Goal: Task Accomplishment & Management: Use online tool/utility

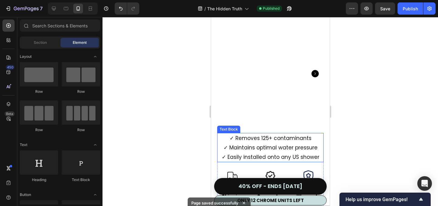
scroll to position [3555, 0]
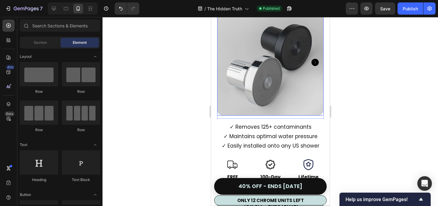
click at [316, 61] on icon "Carousel Next Arrow" at bounding box center [314, 62] width 7 height 7
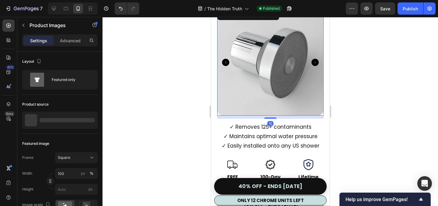
click at [316, 61] on icon "Carousel Next Arrow" at bounding box center [314, 62] width 7 height 7
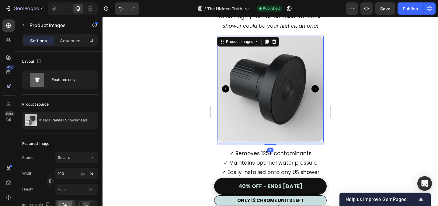
scroll to position [3526, 0]
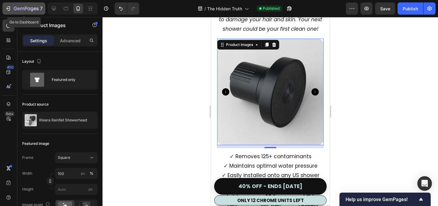
click at [32, 9] on icon "button" at bounding box center [26, 8] width 25 height 5
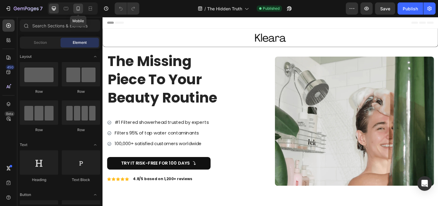
click at [80, 9] on icon at bounding box center [78, 8] width 3 height 4
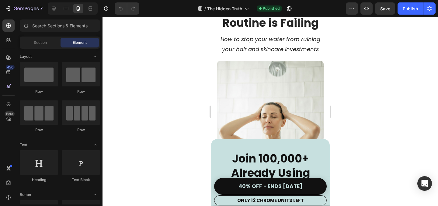
scroll to position [60, 0]
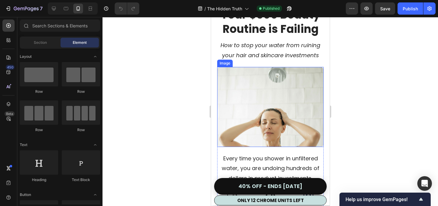
click at [277, 112] on img at bounding box center [270, 107] width 107 height 80
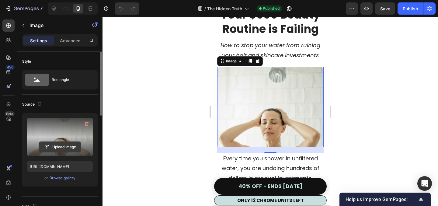
click at [60, 146] on input "file" at bounding box center [60, 147] width 42 height 10
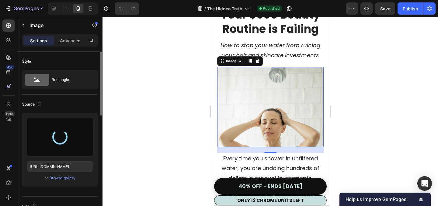
type input "https://cdn.shopify.com/s/files/1/0675/5228/0762/files/gempages_572648250075514…"
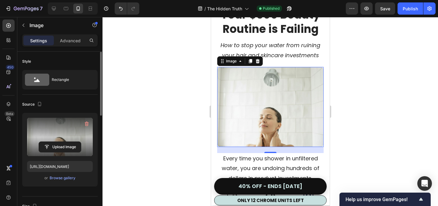
click at [396, 97] on div at bounding box center [271, 111] width 336 height 189
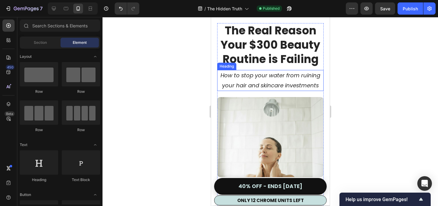
scroll to position [0, 0]
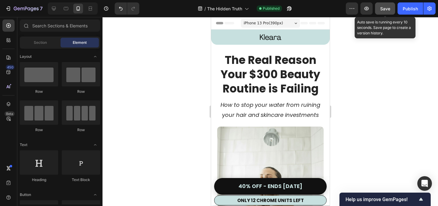
click at [384, 14] on button "Save" at bounding box center [385, 8] width 20 height 12
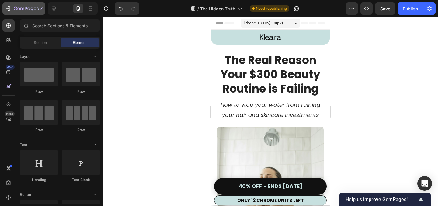
click at [12, 5] on div "7" at bounding box center [23, 8] width 37 height 7
